Goal: Complete application form: Complete application form

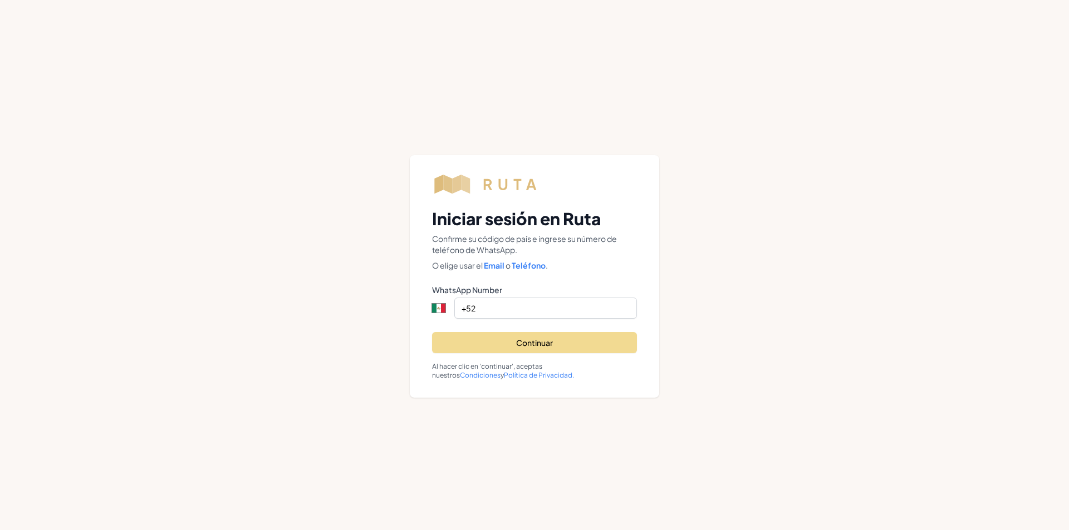
select select "MX"
click at [542, 313] on input "+52" at bounding box center [545, 308] width 183 height 21
type input "[PHONE_NUMBER]"
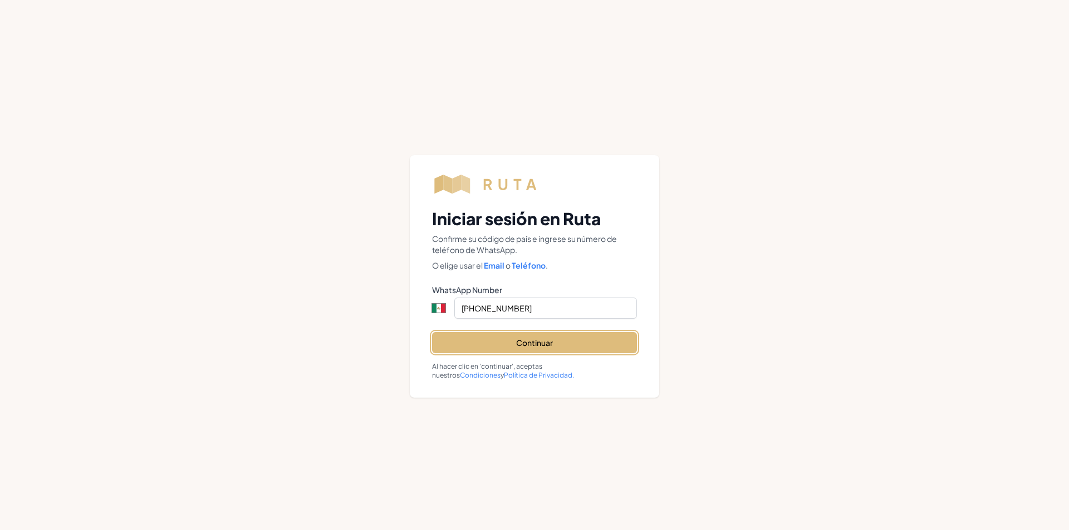
click at [553, 346] on button "Continuar" at bounding box center [534, 342] width 205 height 21
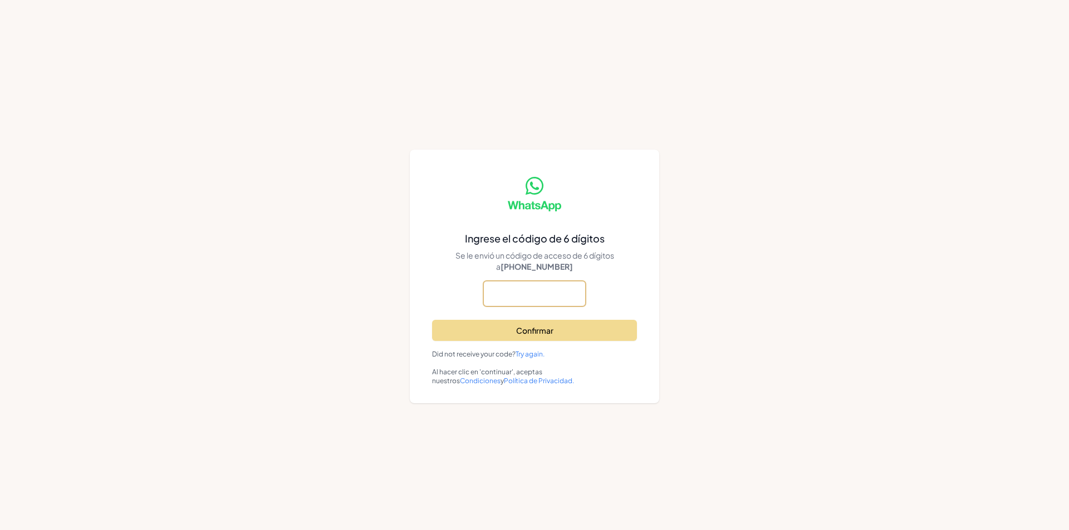
click at [548, 282] on input "text" at bounding box center [534, 294] width 102 height 26
type input "837652"
click at [529, 343] on div "Ingrese el código de 6 dígitos Se le envió un código de acceso de 6 dígitos a +…" at bounding box center [534, 277] width 249 height 254
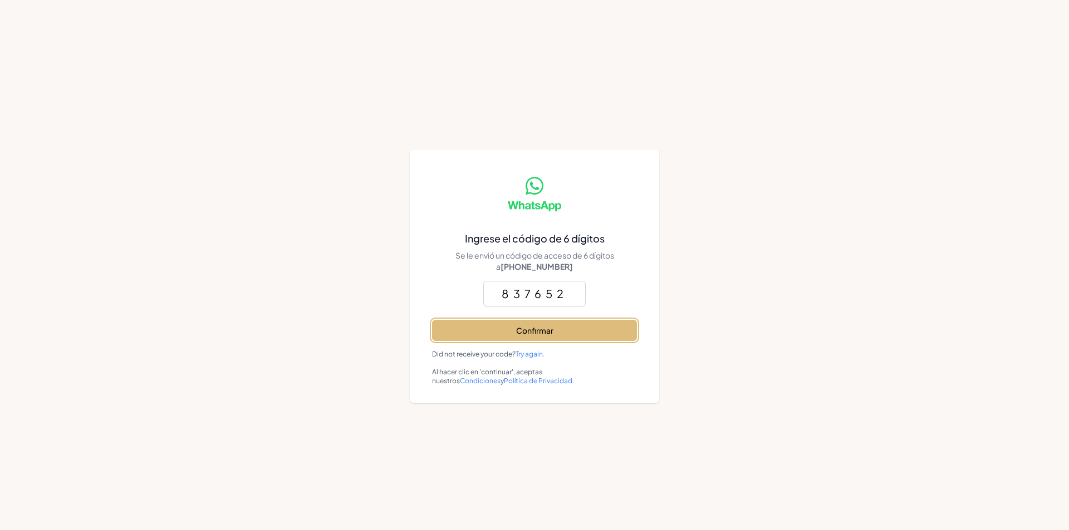
click at [558, 330] on button "Confirmar" at bounding box center [534, 330] width 205 height 21
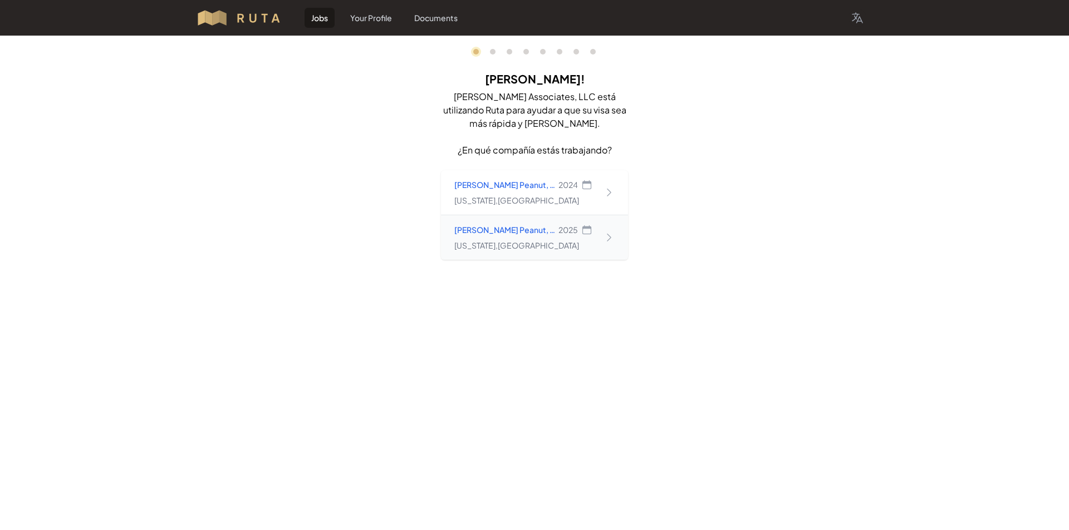
click at [608, 238] on icon at bounding box center [608, 237] width 11 height 11
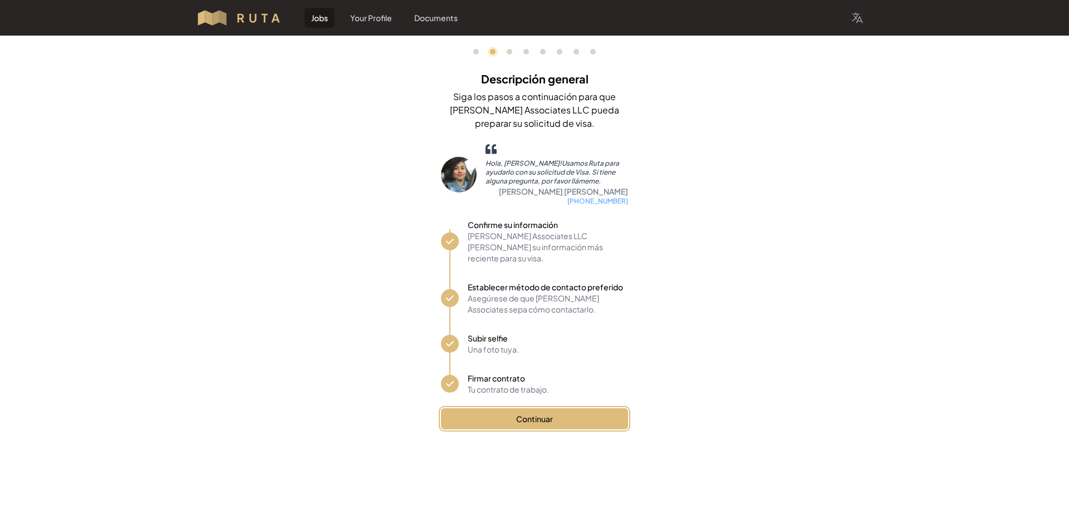
click at [552, 409] on button "Continuar" at bounding box center [534, 419] width 187 height 21
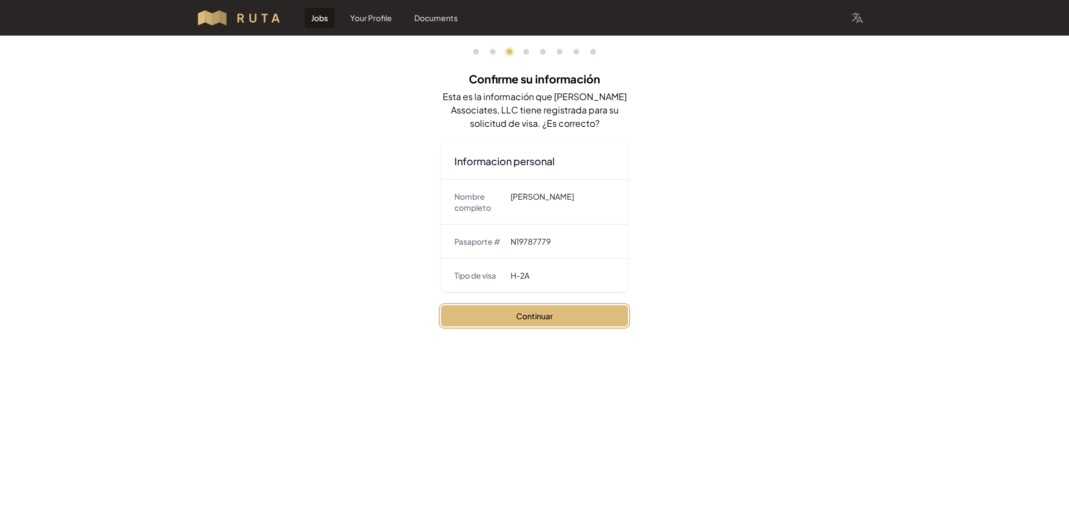
click at [552, 318] on button "Continuar" at bounding box center [534, 316] width 187 height 21
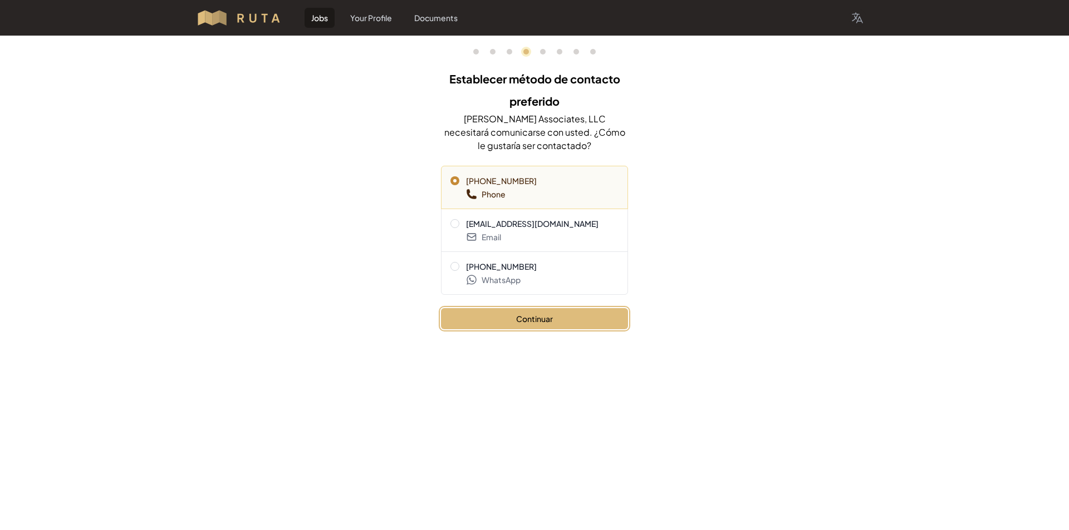
click at [545, 322] on button "Continuar" at bounding box center [534, 318] width 187 height 21
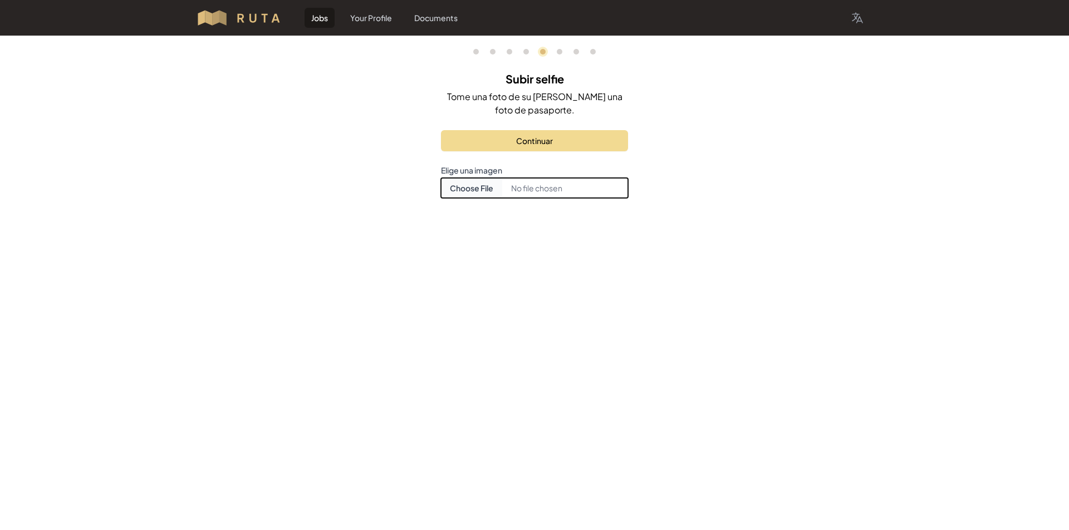
click at [488, 193] on input "Choose document photo" at bounding box center [534, 188] width 187 height 20
type input "C:\fakepath\WhatsApp Image 2025-09-10 at 12.26.52 PM.jpeg"
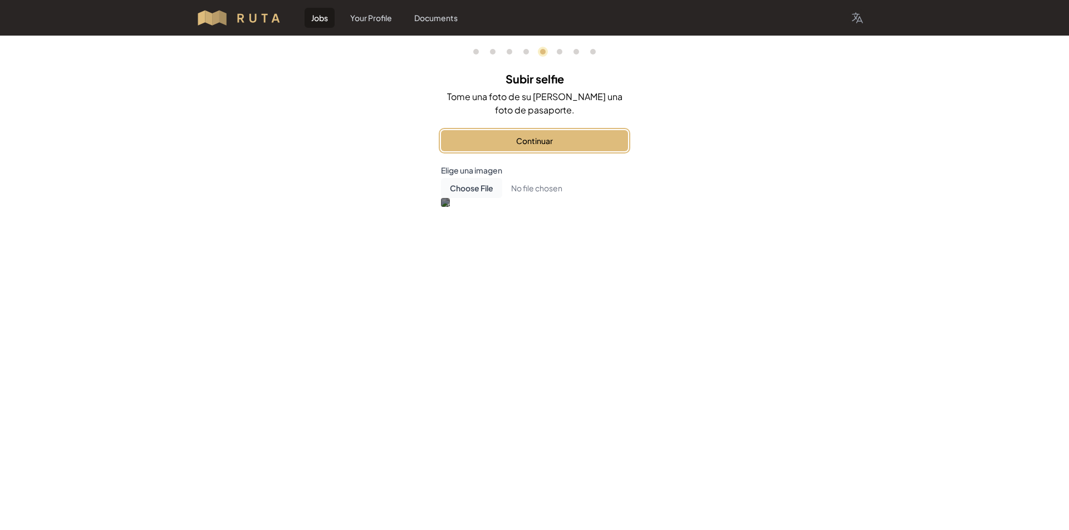
click at [565, 141] on button "Continuar" at bounding box center [534, 140] width 187 height 21
click at [514, 141] on button "Firmar contrato" at bounding box center [534, 140] width 187 height 21
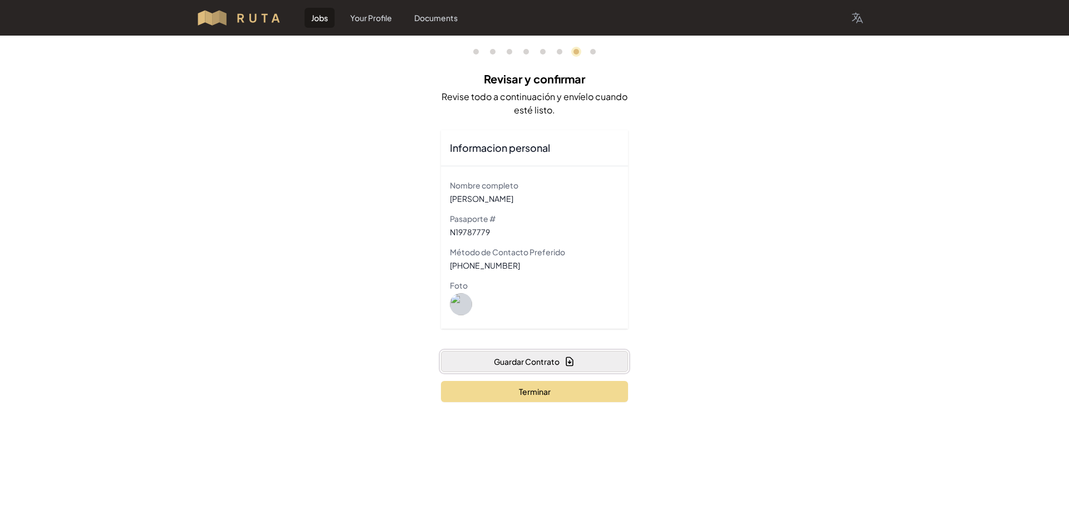
click at [537, 362] on button "Guardar Contrato" at bounding box center [534, 361] width 187 height 21
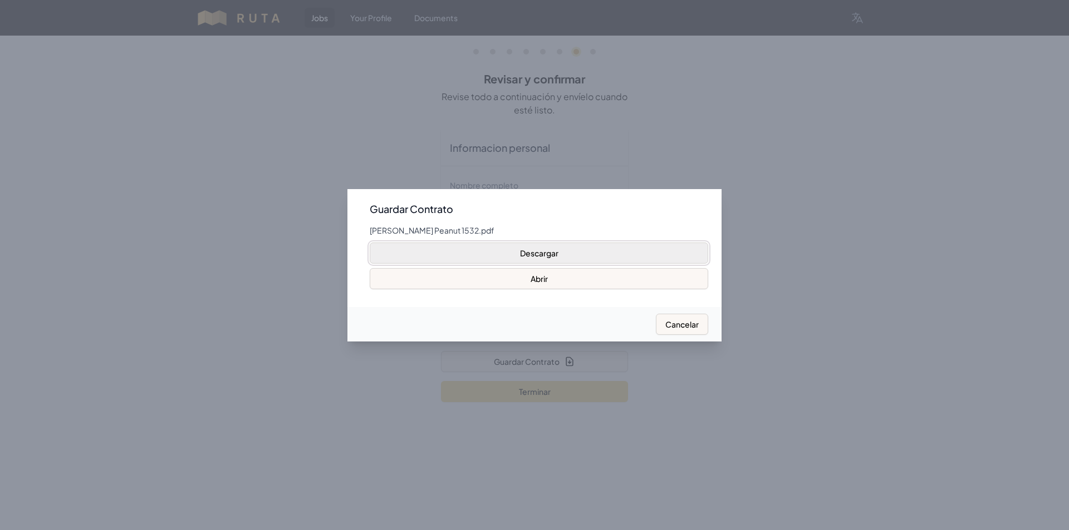
click at [571, 257] on button "Descargar" at bounding box center [539, 253] width 338 height 21
click at [801, 239] on div at bounding box center [534, 265] width 1069 height 530
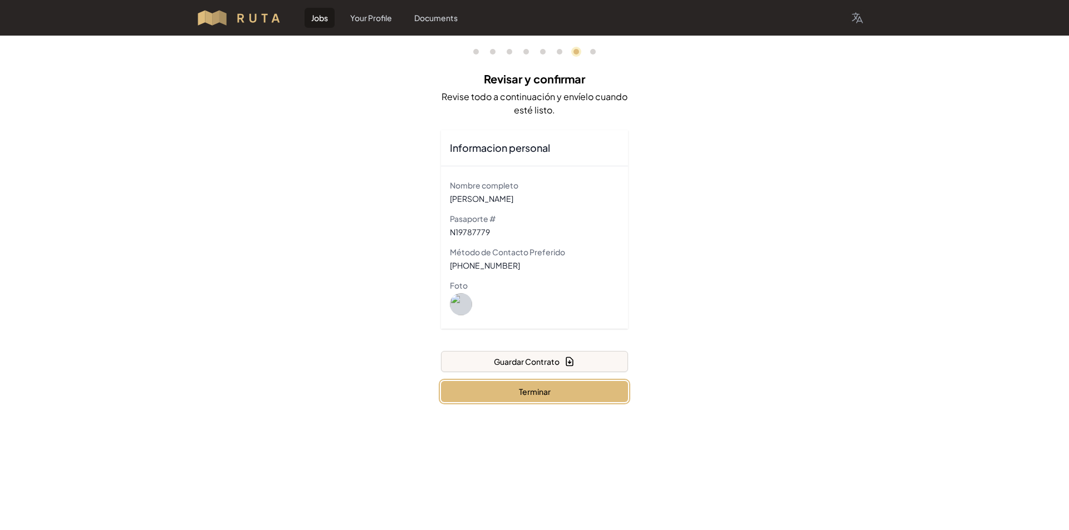
click at [542, 395] on button "Terminar" at bounding box center [534, 391] width 187 height 21
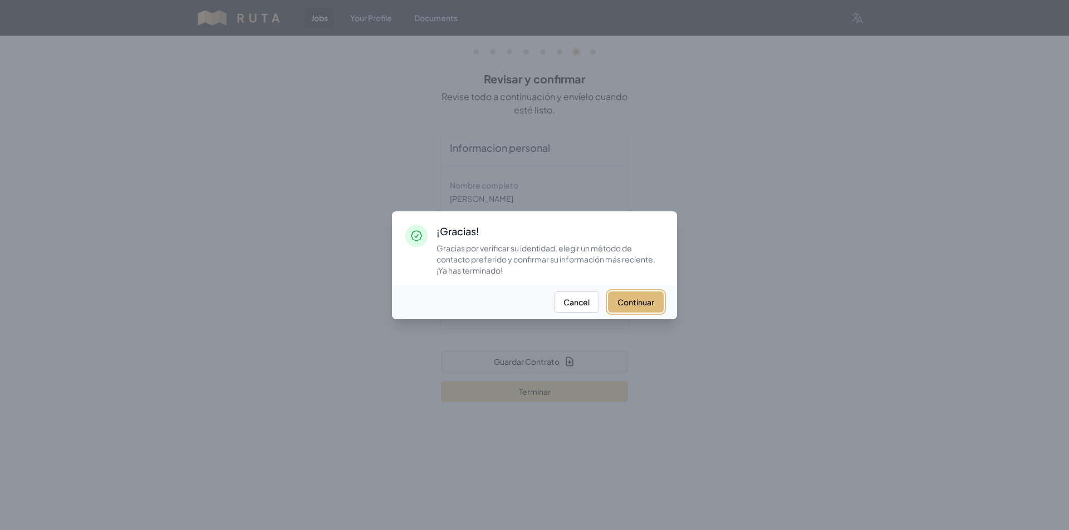
click at [649, 306] on button "Continuar" at bounding box center [636, 302] width 56 height 21
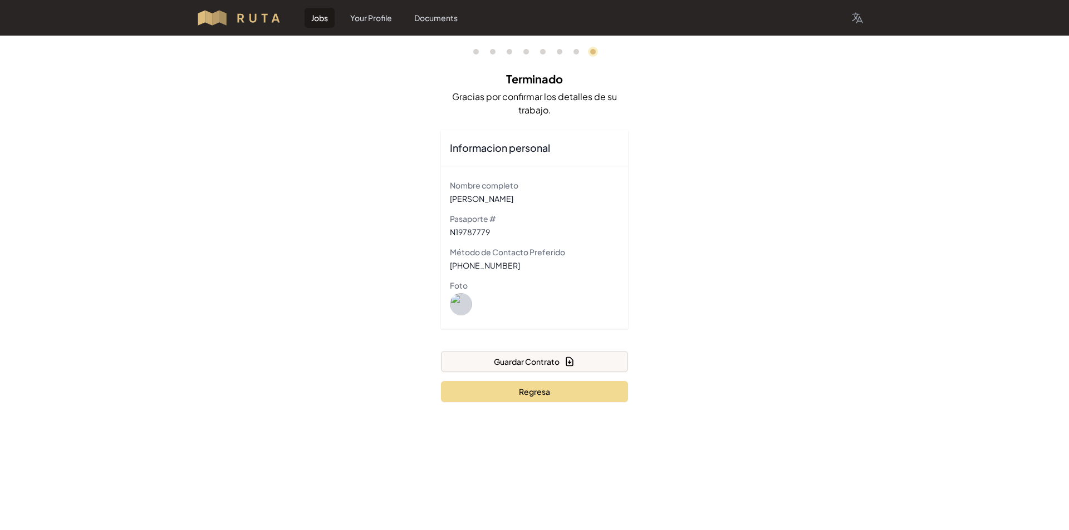
click at [307, 240] on div "0 1 3 4 5 6 7 8 Terminado Gracias por confirmar los detalles de su trabajo. Inf…" at bounding box center [534, 233] width 1069 height 394
click at [318, 21] on link "Jobs" at bounding box center [319, 18] width 30 height 20
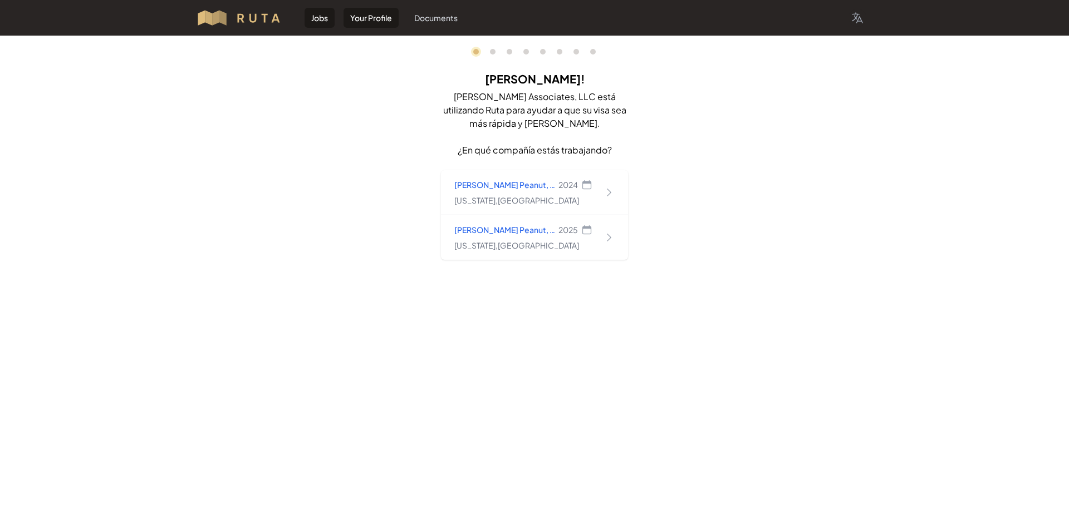
click at [376, 19] on link "Your Profile" at bounding box center [370, 18] width 55 height 20
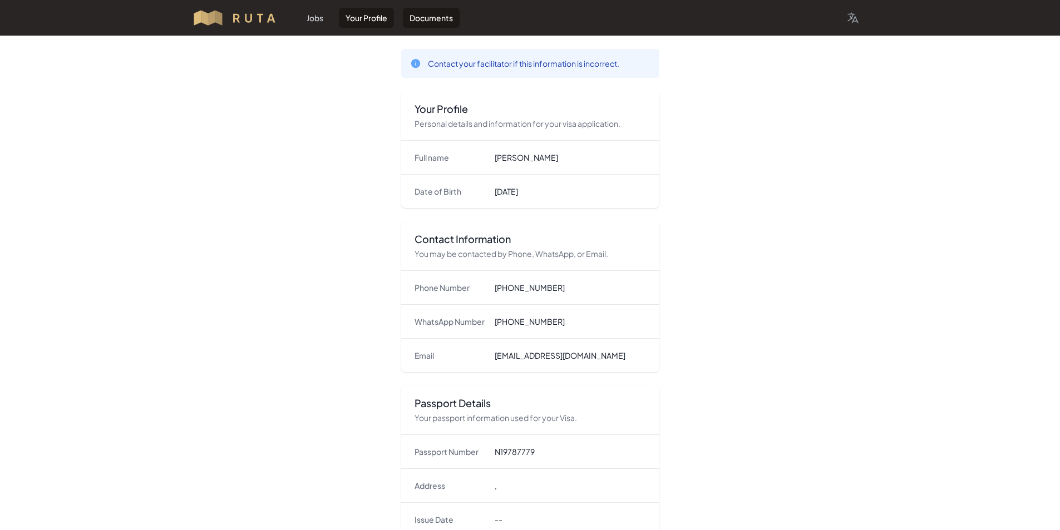
click at [437, 16] on link "Documents" at bounding box center [431, 18] width 57 height 20
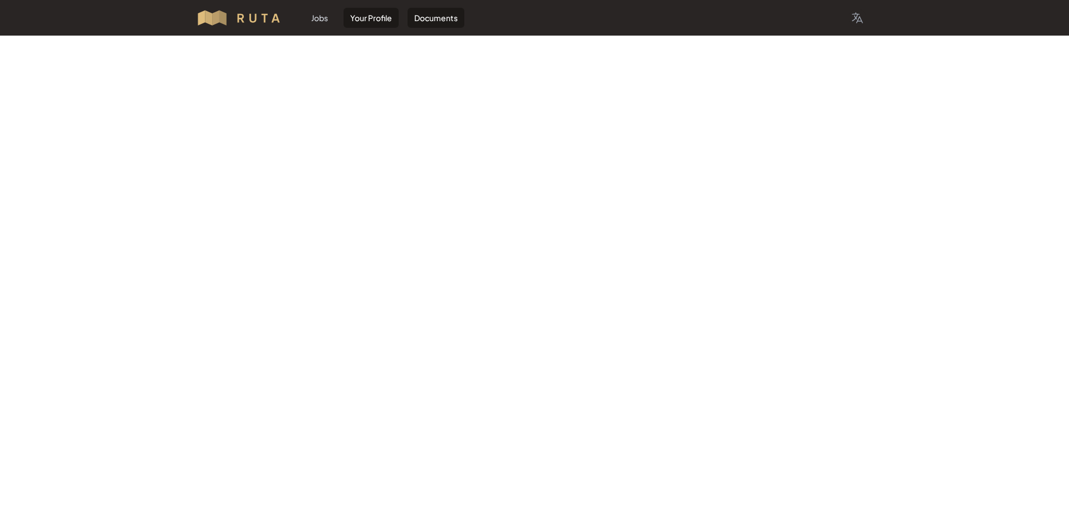
click at [378, 16] on link "Your Profile" at bounding box center [370, 18] width 55 height 20
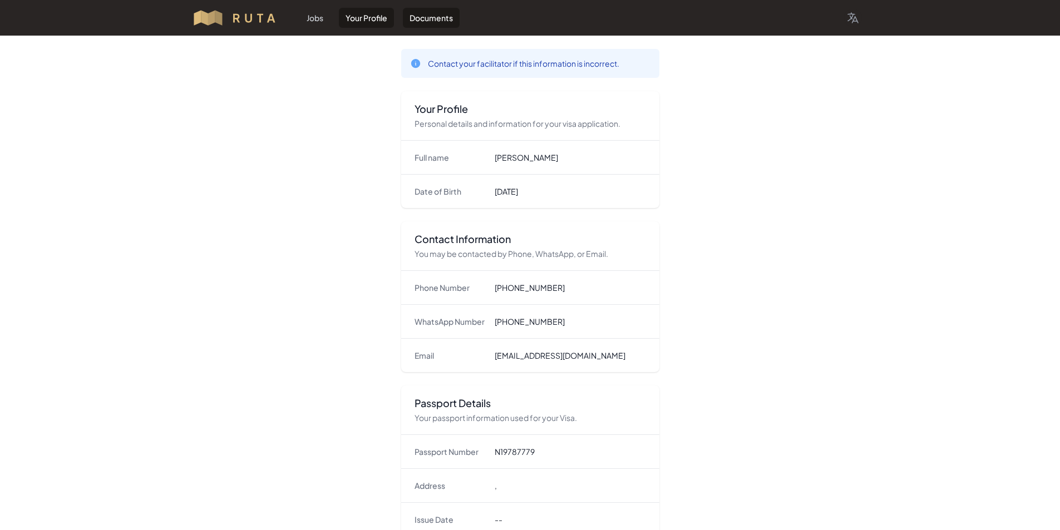
click at [422, 15] on link "Documents" at bounding box center [431, 18] width 57 height 20
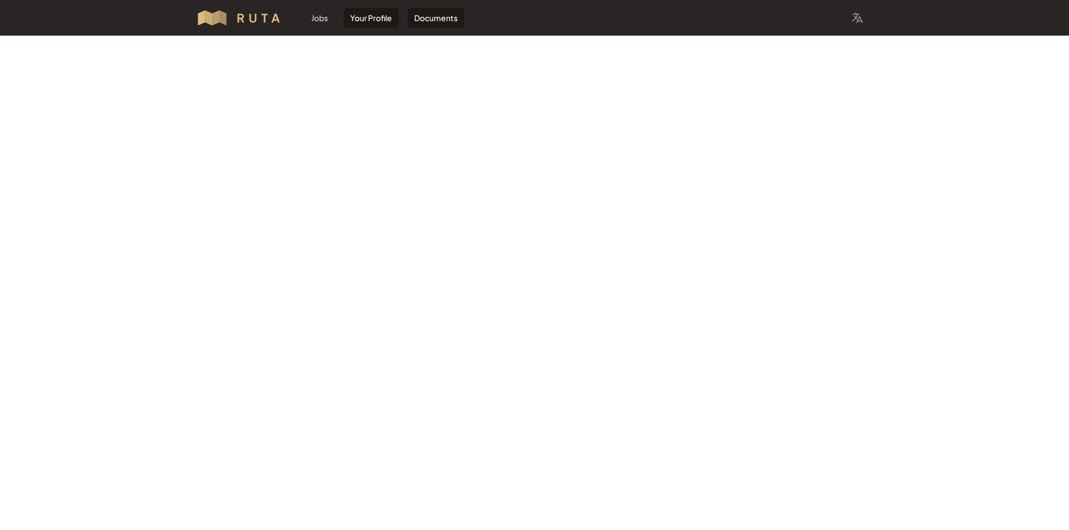
click at [365, 12] on link "Your Profile" at bounding box center [370, 18] width 55 height 20
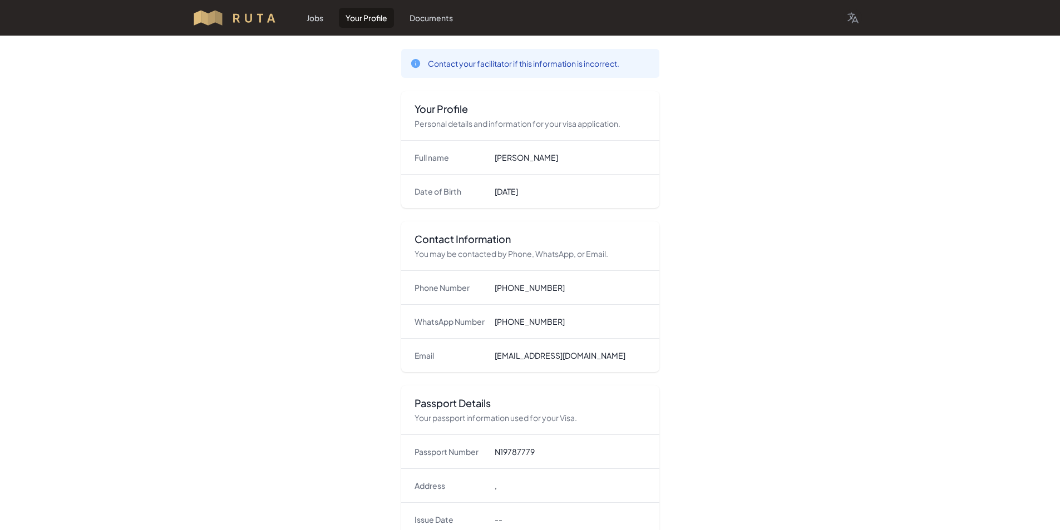
click at [247, 22] on img at bounding box center [239, 18] width 95 height 18
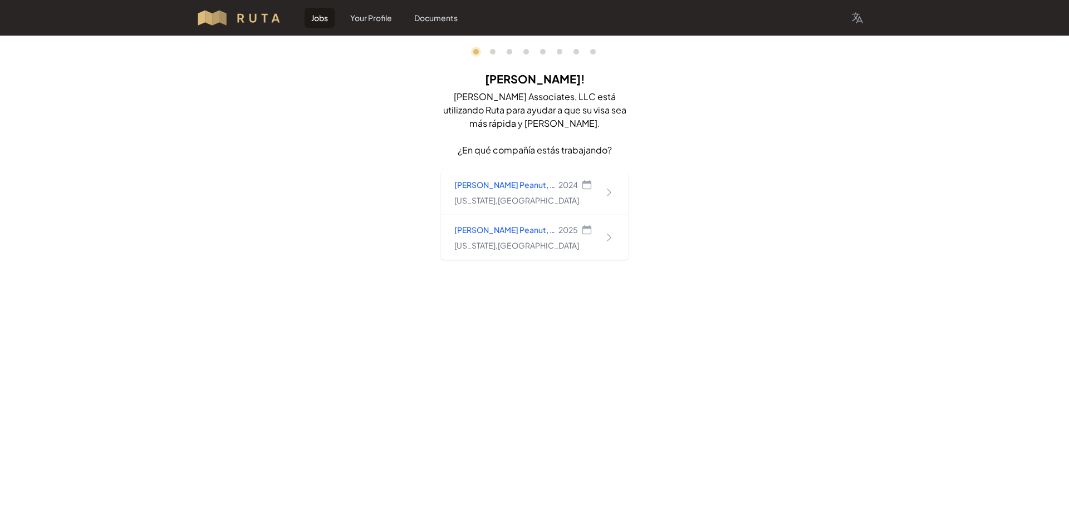
click at [268, 17] on img at bounding box center [243, 18] width 95 height 18
click at [201, 13] on img at bounding box center [243, 18] width 95 height 18
click at [862, 21] on icon "button" at bounding box center [857, 17] width 13 height 13
click at [849, 65] on link "Español" at bounding box center [842, 63] width 47 height 20
click at [859, 20] on icon "button" at bounding box center [857, 17] width 13 height 13
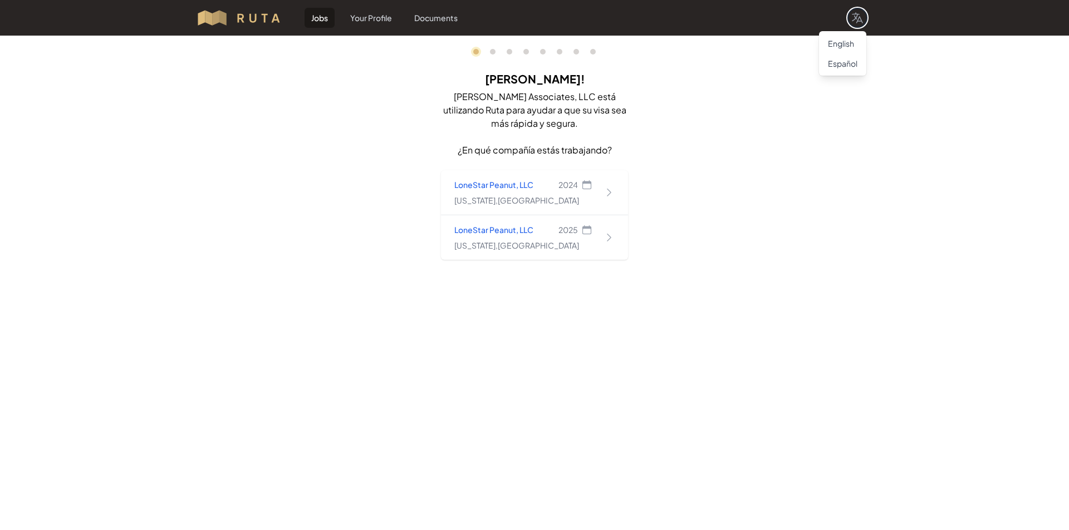
click at [756, 193] on div "0 1 3 4 5 6 7 8 Hola, Rafael! Ana Associates, LLC está utilizando Ruta para ayu…" at bounding box center [534, 168] width 1069 height 264
click at [510, 238] on div "LoneStar Peanut, LLC 2025 Texas , United States" at bounding box center [523, 237] width 138 height 27
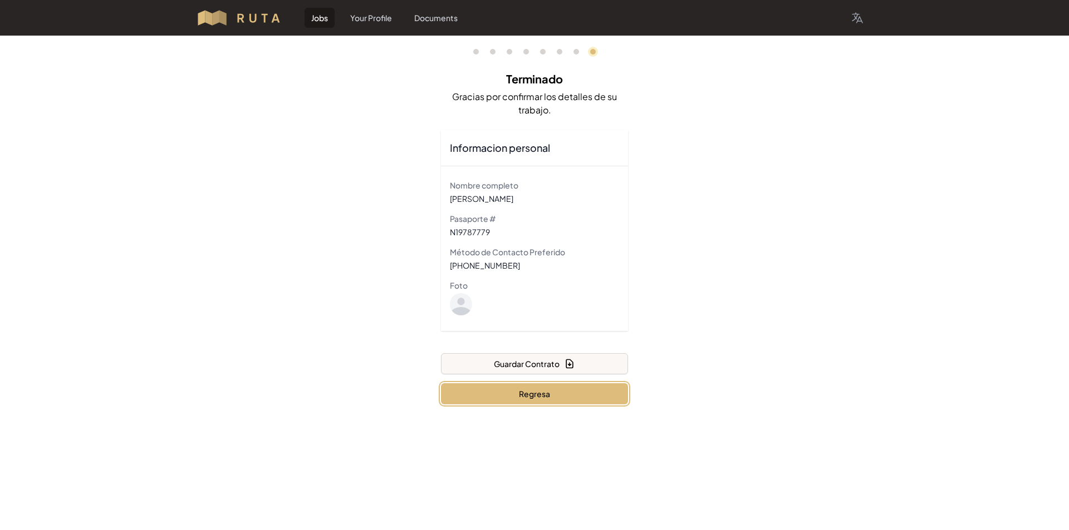
click at [519, 397] on button "Regresa" at bounding box center [534, 394] width 187 height 21
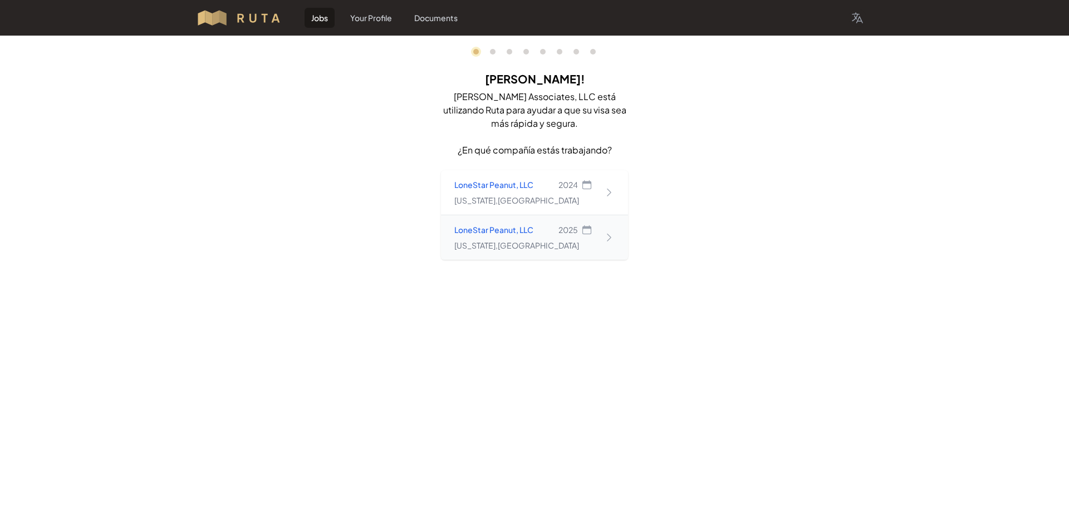
click at [520, 246] on p "Texas , United States" at bounding box center [516, 245] width 125 height 11
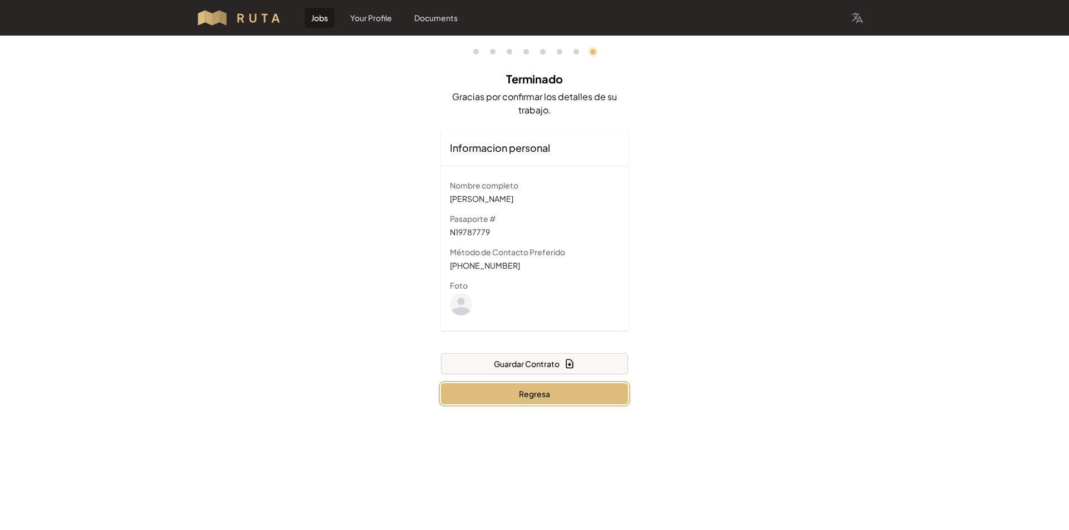
click at [543, 399] on button "Regresa" at bounding box center [534, 394] width 187 height 21
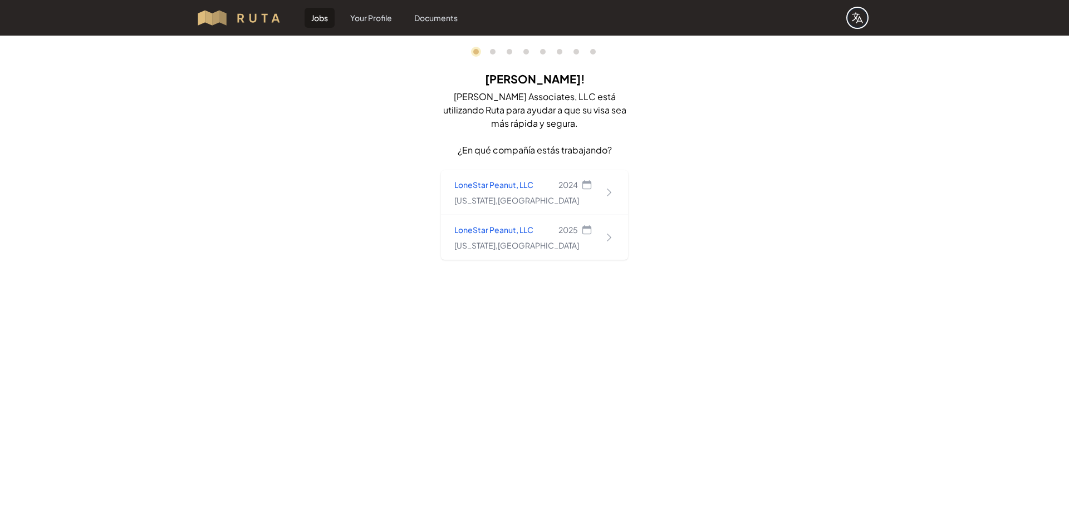
click at [859, 24] on icon "button" at bounding box center [857, 17] width 13 height 13
click at [237, 13] on img at bounding box center [243, 18] width 95 height 18
click at [718, 224] on div "0 1 3 4 5 6 7 8 Hola, Rafael! Ana Associates, LLC está utilizando Ruta para ayu…" at bounding box center [534, 168] width 1069 height 264
click at [515, 104] on p "[PERSON_NAME] Associates, LLC está utilizando Ruta para ayudar a que su visa se…" at bounding box center [534, 110] width 187 height 40
click at [504, 103] on p "[PERSON_NAME] Associates, LLC está utilizando Ruta para ayudar a que su visa se…" at bounding box center [534, 110] width 187 height 40
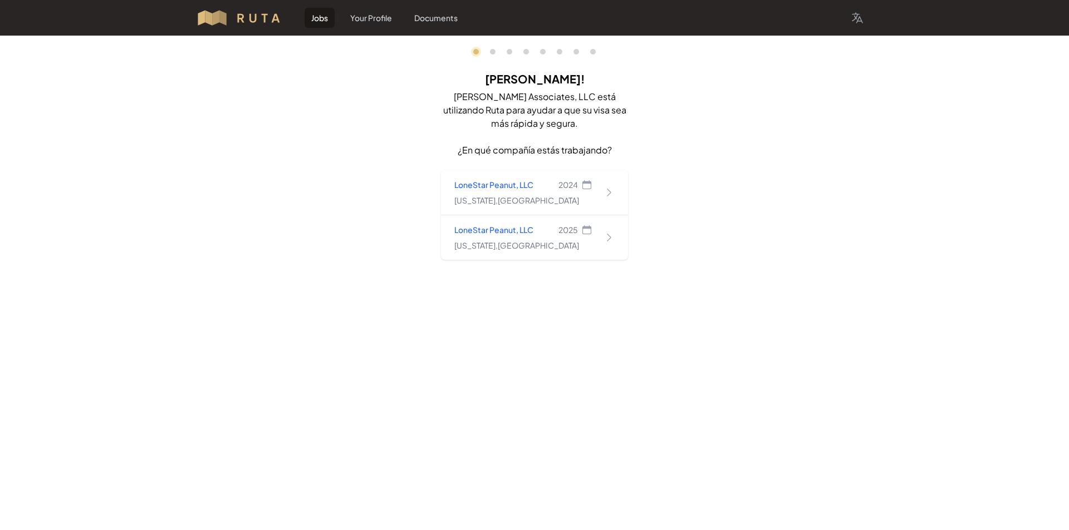
click at [496, 53] on ol "0 1 3 4 5 6 7 8" at bounding box center [534, 52] width 122 height 6
click at [493, 52] on link "1" at bounding box center [493, 52] width 6 height 6
click at [593, 52] on link "8" at bounding box center [593, 52] width 6 height 6
click at [542, 252] on div "LoneStar Peanut, LLC 2025 Texas , United States" at bounding box center [534, 237] width 187 height 45
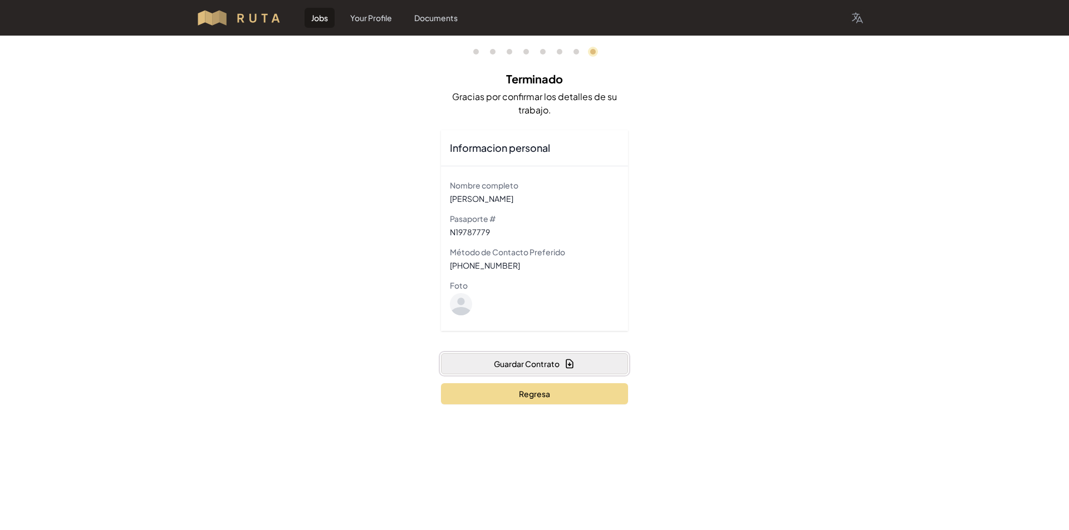
click at [538, 364] on button "Guardar Contrato" at bounding box center [534, 363] width 187 height 21
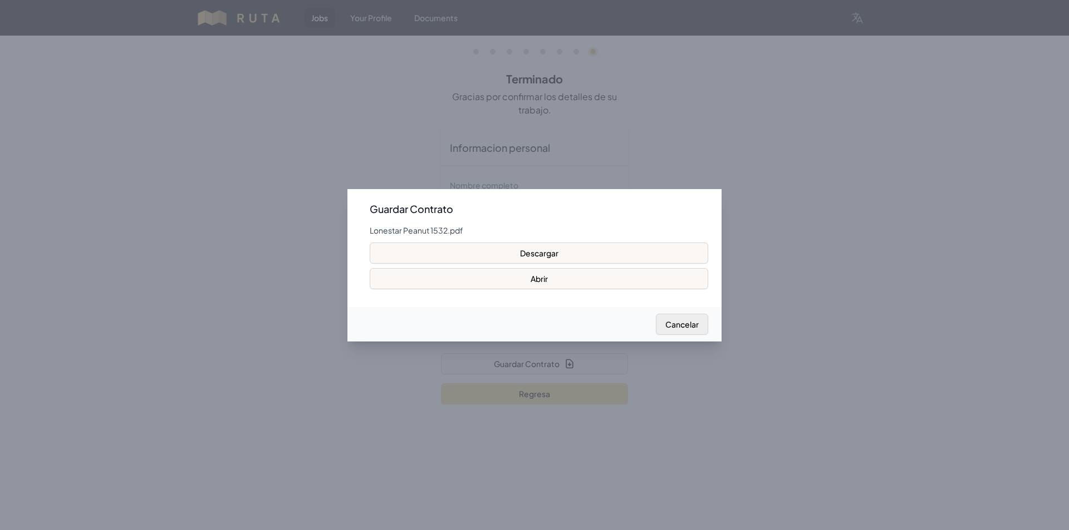
click at [701, 328] on button "Cancelar" at bounding box center [682, 324] width 52 height 21
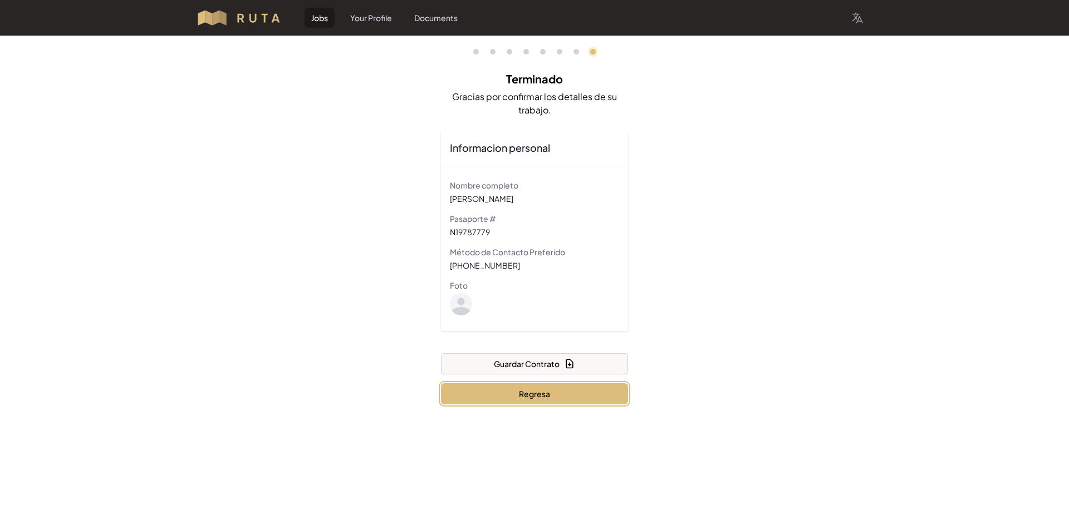
click at [574, 396] on button "Regresa" at bounding box center [534, 394] width 187 height 21
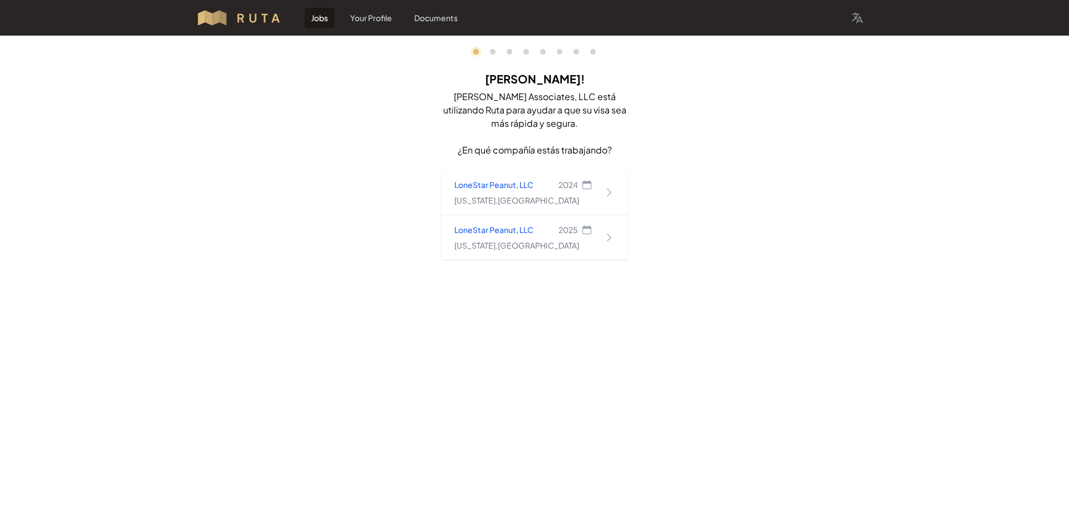
click at [546, 81] on h2 "[PERSON_NAME]!" at bounding box center [534, 79] width 187 height 22
click at [535, 105] on p "[PERSON_NAME] Associates, LLC está utilizando Ruta para ayudar a que su visa se…" at bounding box center [534, 110] width 187 height 40
click at [262, 16] on img at bounding box center [243, 18] width 95 height 18
click at [207, 19] on img at bounding box center [243, 18] width 95 height 18
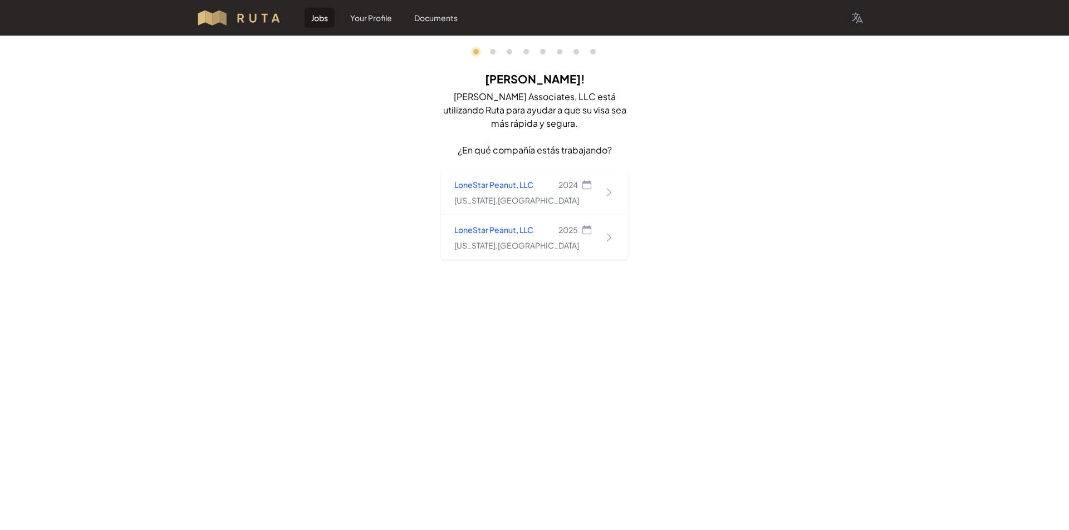
click at [207, 19] on img at bounding box center [243, 18] width 95 height 18
click at [258, 16] on img at bounding box center [243, 18] width 95 height 18
click at [314, 15] on link "Jobs" at bounding box center [319, 18] width 30 height 20
click at [365, 13] on link "Your Profile" at bounding box center [370, 18] width 55 height 20
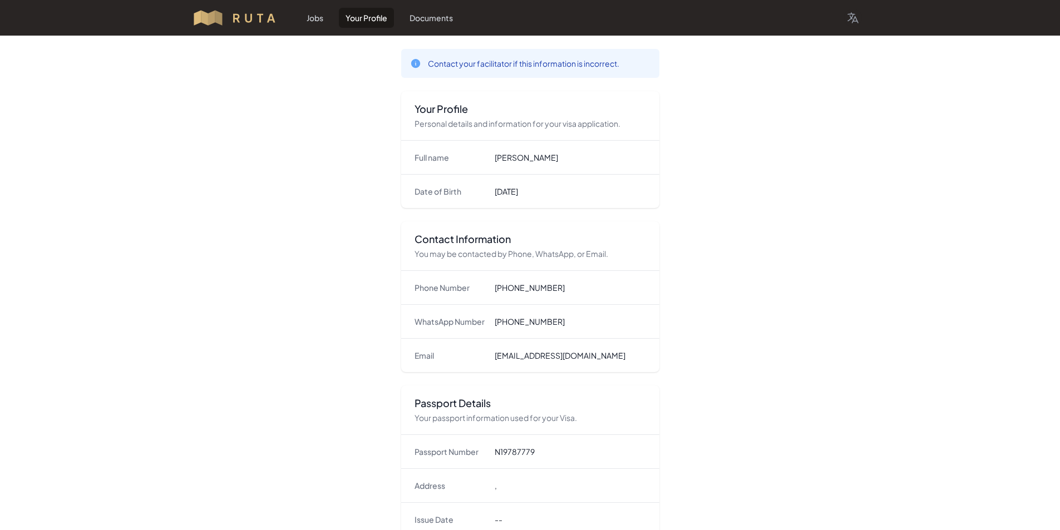
click at [422, 66] on div "Contact your facilitator if this information is incorrect." at bounding box center [530, 63] width 240 height 11
click at [429, 19] on link "Documents" at bounding box center [431, 18] width 57 height 20
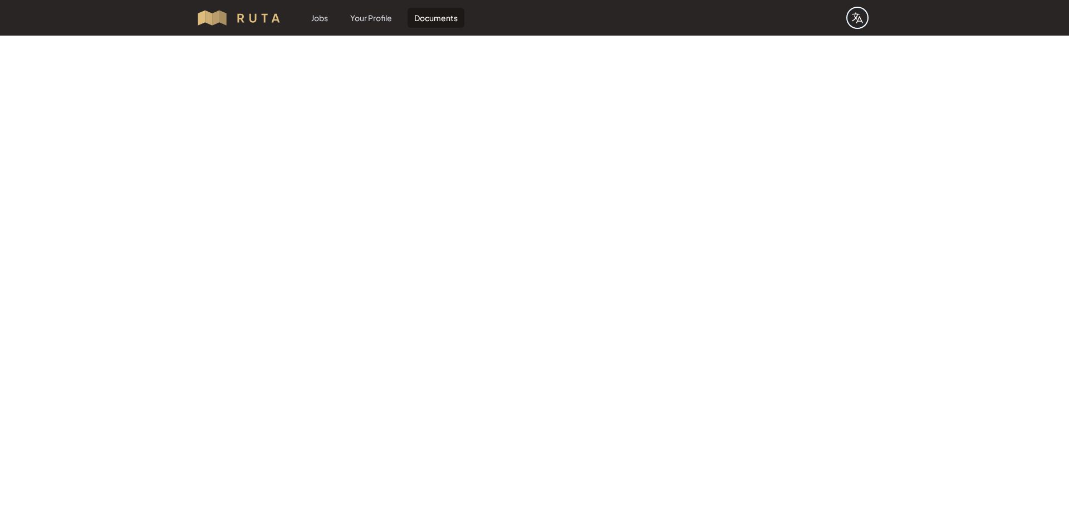
click at [862, 25] on button "Choose Language" at bounding box center [857, 18] width 18 height 18
click at [849, 64] on link "Español" at bounding box center [842, 63] width 47 height 20
click at [270, 17] on img at bounding box center [243, 18] width 95 height 18
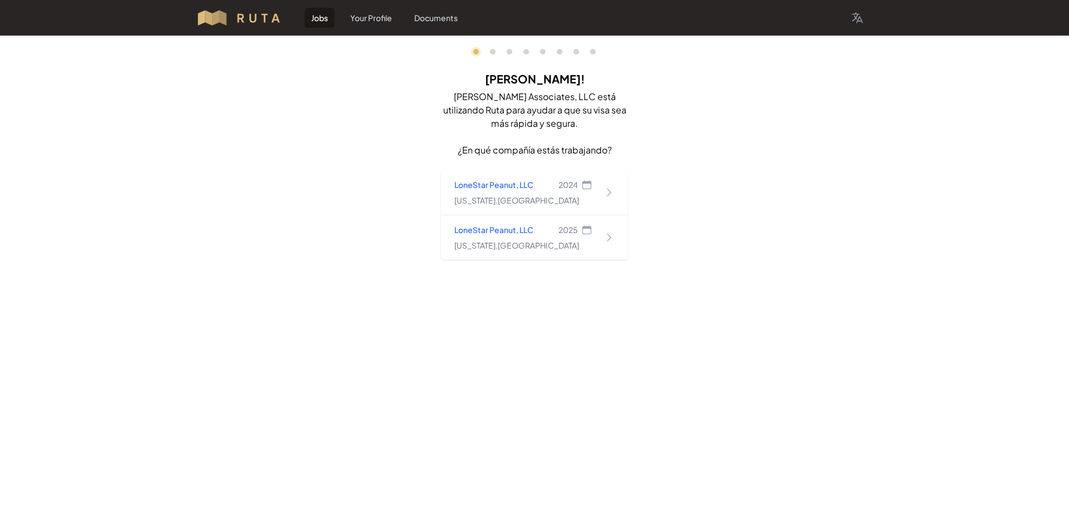
click at [270, 17] on img at bounding box center [243, 18] width 95 height 18
